Goal: Task Accomplishment & Management: Manage account settings

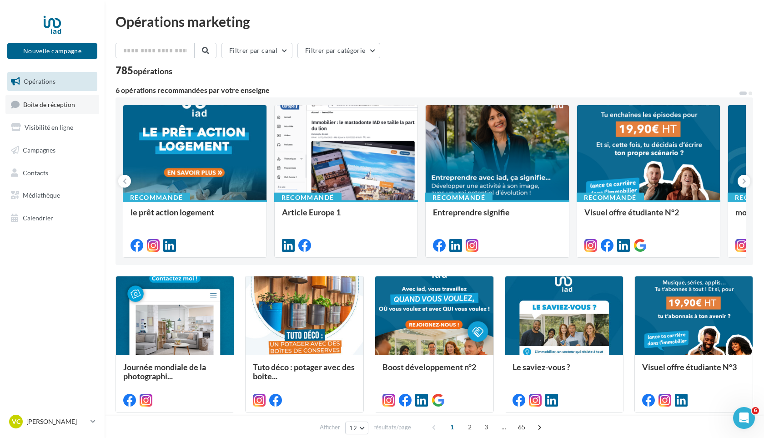
click at [58, 106] on span "Boîte de réception" at bounding box center [49, 104] width 52 height 8
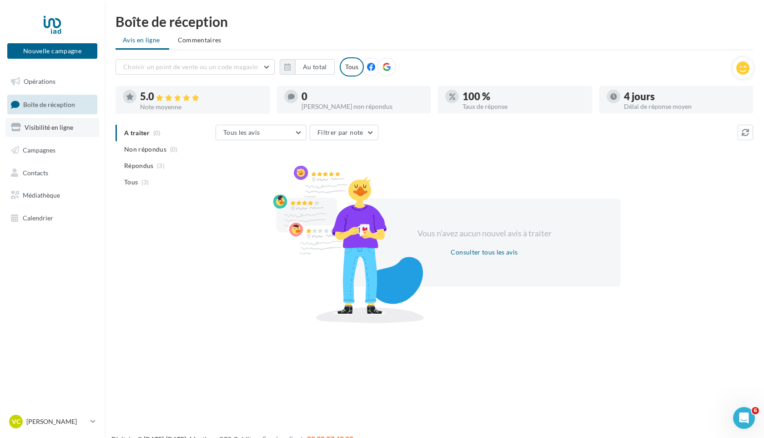
click at [45, 126] on span "Visibilité en ligne" at bounding box center [49, 127] width 49 height 8
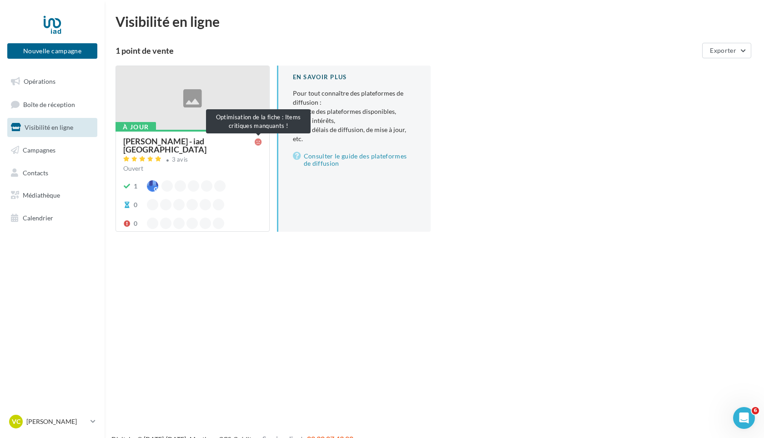
click at [260, 143] on icon at bounding box center [258, 141] width 7 height 7
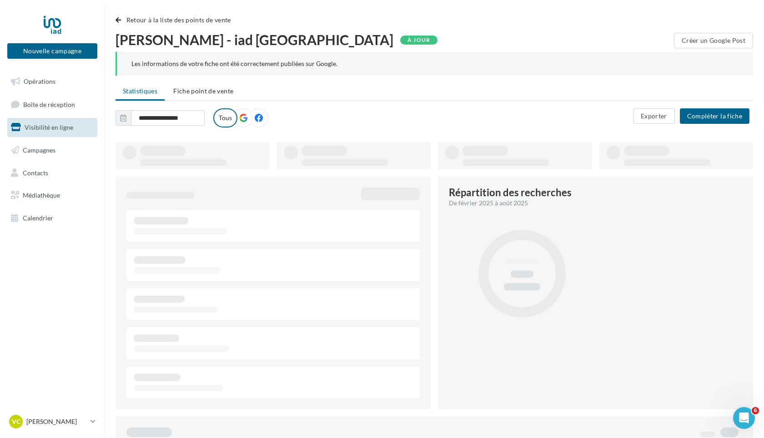
type input "**********"
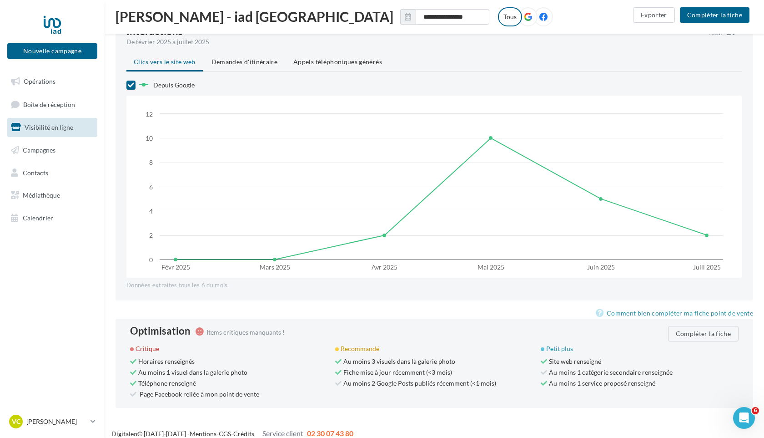
scroll to position [644, 0]
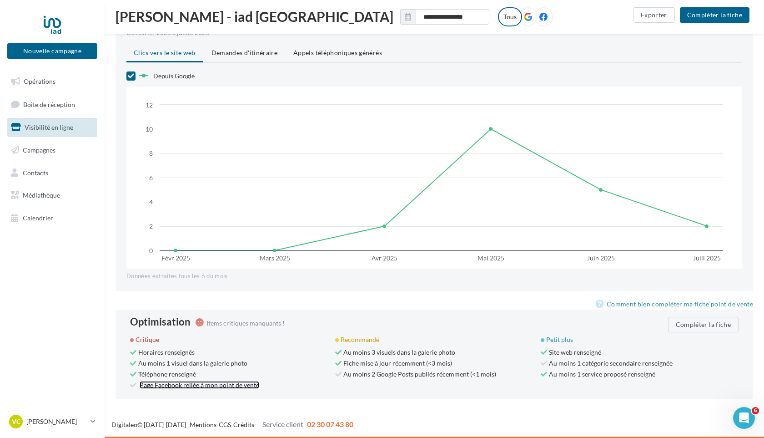
click at [161, 386] on link "Page Facebook reliée à mon point de vente" at bounding box center [200, 385] width 120 height 8
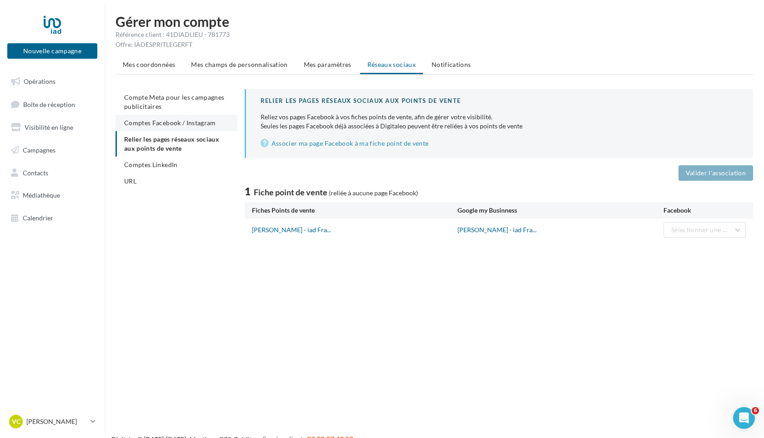
click at [179, 122] on span "Comptes Facebook / Instagram" at bounding box center [170, 123] width 92 height 8
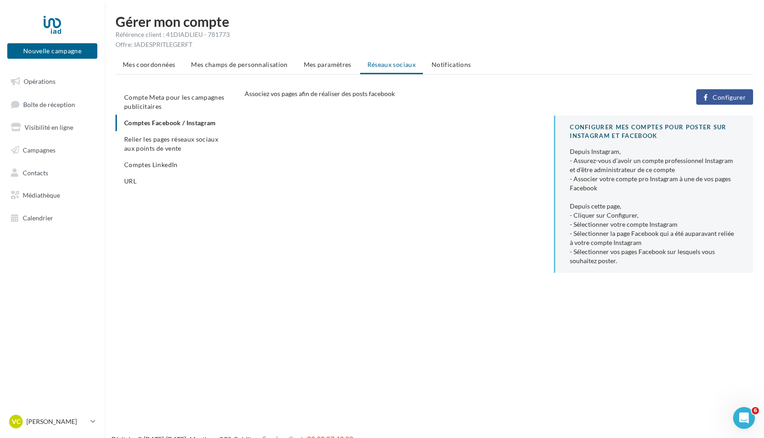
click at [725, 97] on span "Configurer" at bounding box center [729, 97] width 33 height 7
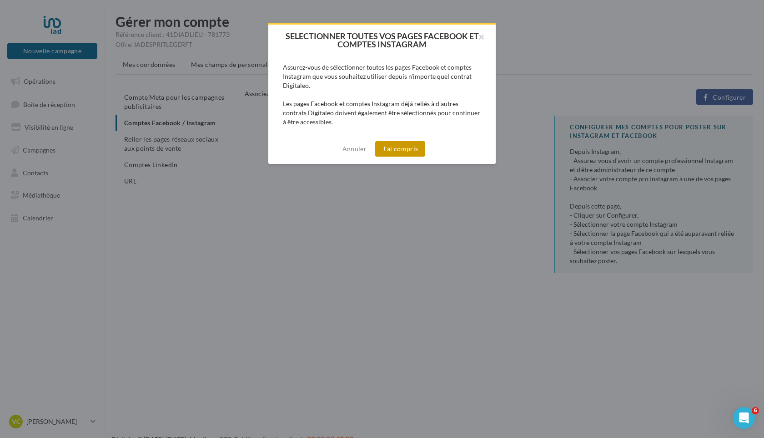
click at [398, 148] on button "J'ai compris" at bounding box center [400, 148] width 50 height 15
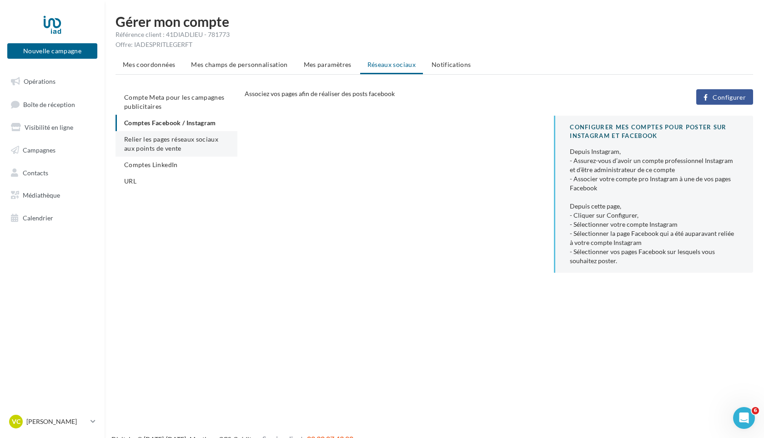
click at [185, 147] on li "Relier les pages réseaux sociaux aux points de vente" at bounding box center [177, 143] width 122 height 25
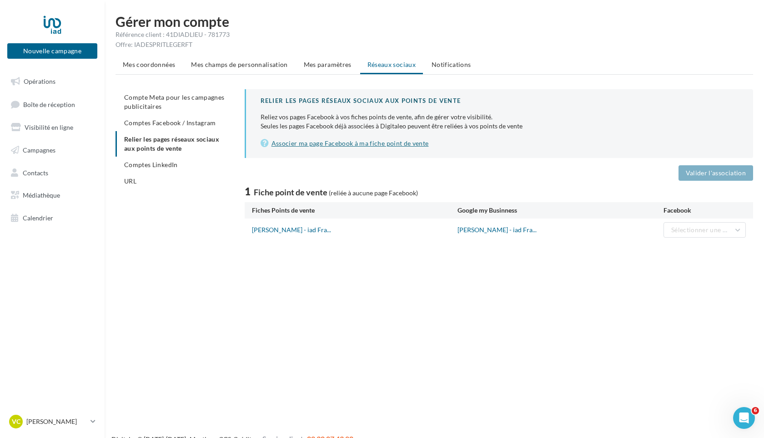
click at [389, 144] on link "Associer ma page Facebook à ma fiche point de vente" at bounding box center [500, 143] width 478 height 11
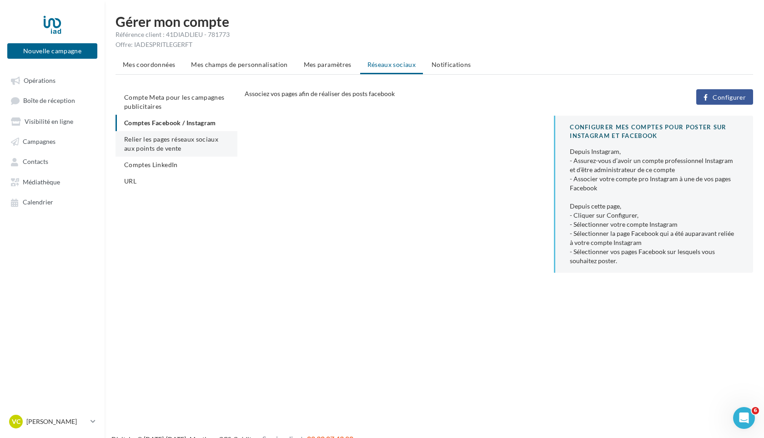
click at [215, 142] on span "Relier les pages réseaux sociaux aux points de vente" at bounding box center [171, 143] width 94 height 17
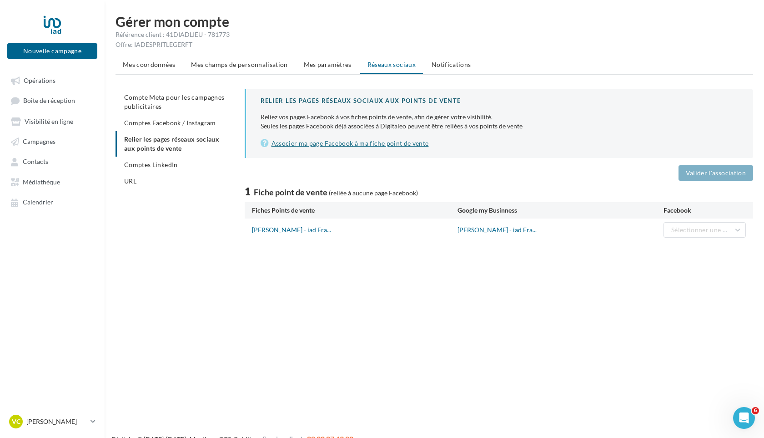
click at [363, 142] on link "Associer ma page Facebook à ma fiche point de vente" at bounding box center [500, 143] width 478 height 11
click at [150, 64] on span "Mes coordonnées" at bounding box center [149, 64] width 52 height 8
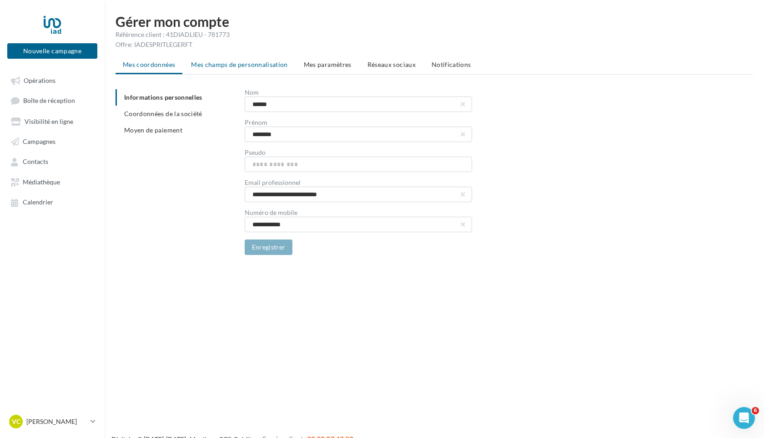
click at [228, 64] on span "Mes champs de personnalisation" at bounding box center [239, 64] width 97 height 8
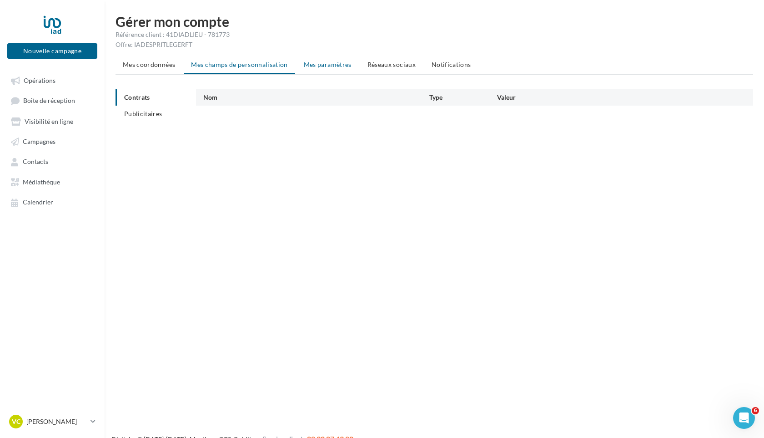
click at [333, 64] on span "Mes paramètres" at bounding box center [328, 64] width 48 height 8
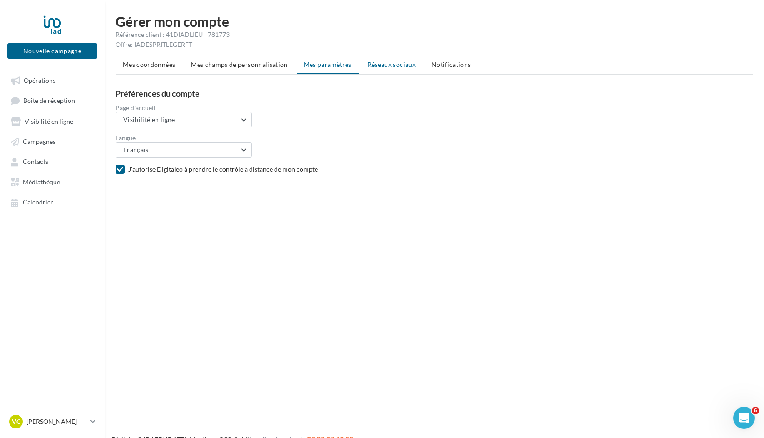
click at [380, 64] on span "Réseaux sociaux" at bounding box center [392, 64] width 48 height 8
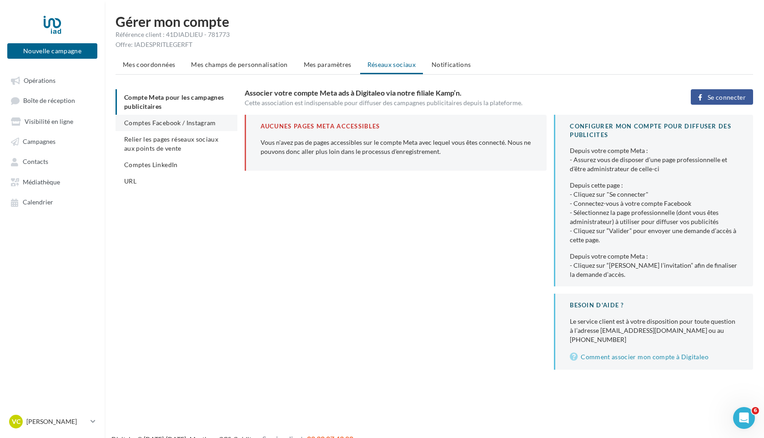
click at [131, 126] on span "Comptes Facebook / Instagram" at bounding box center [170, 123] width 92 height 8
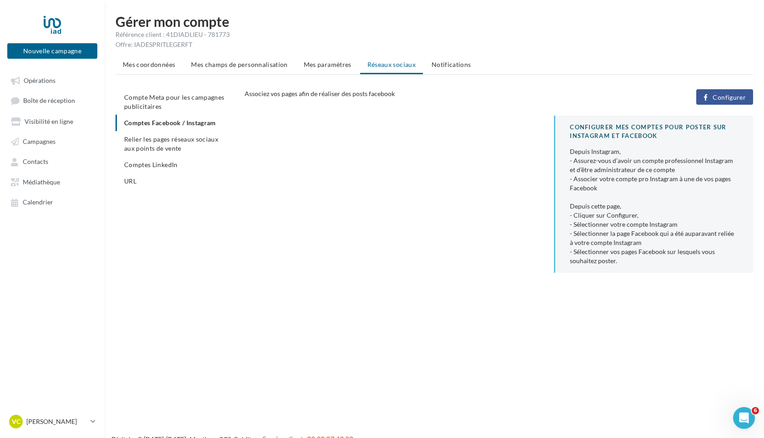
scroll to position [13, 0]
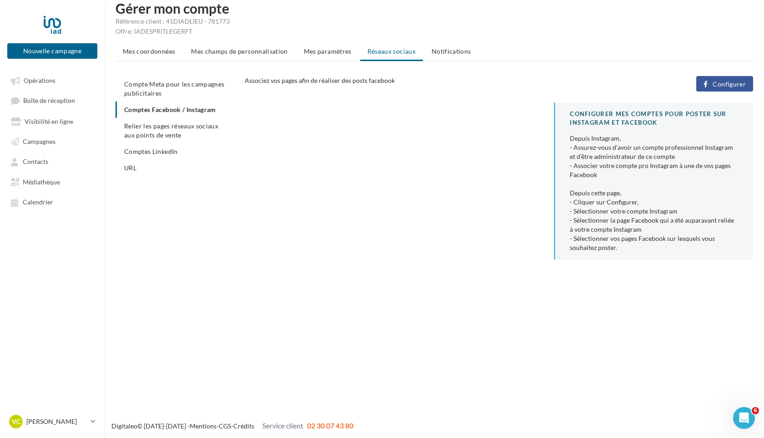
click at [723, 85] on span "Configurer" at bounding box center [729, 84] width 33 height 7
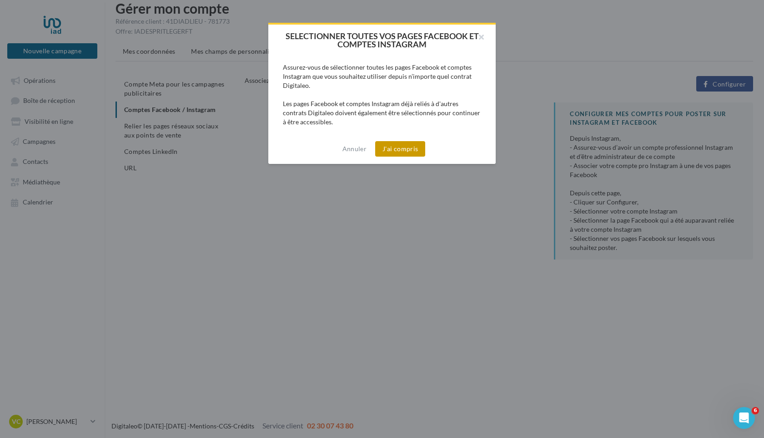
click at [404, 145] on button "J'ai compris" at bounding box center [400, 148] width 50 height 15
